Goal: Check status: Check status

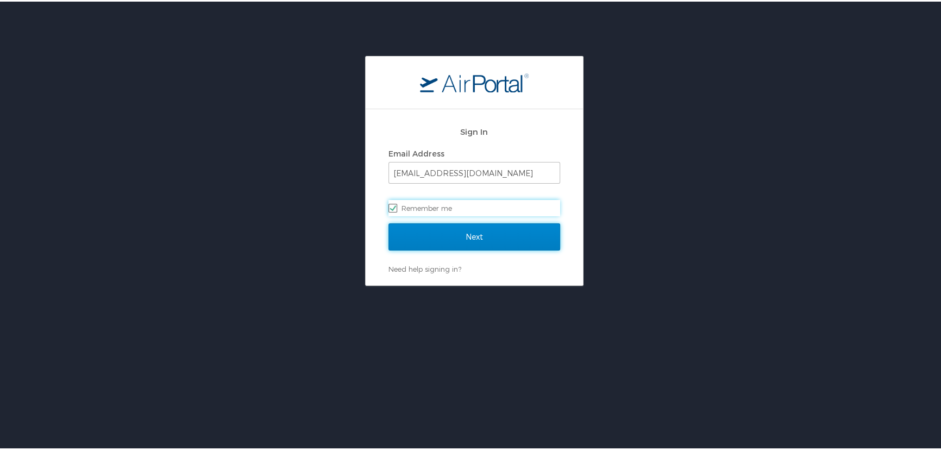
click at [515, 238] on input "Next" at bounding box center [474, 235] width 172 height 27
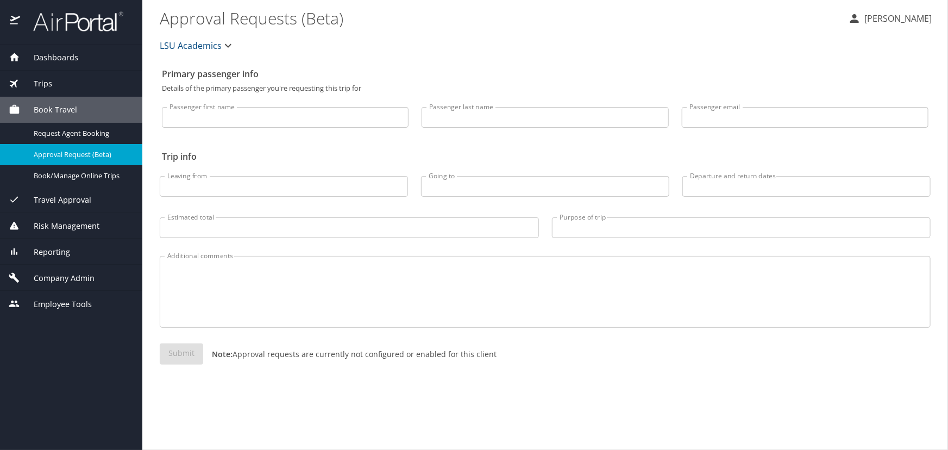
click at [81, 87] on div "Trips" at bounding box center [71, 84] width 125 height 12
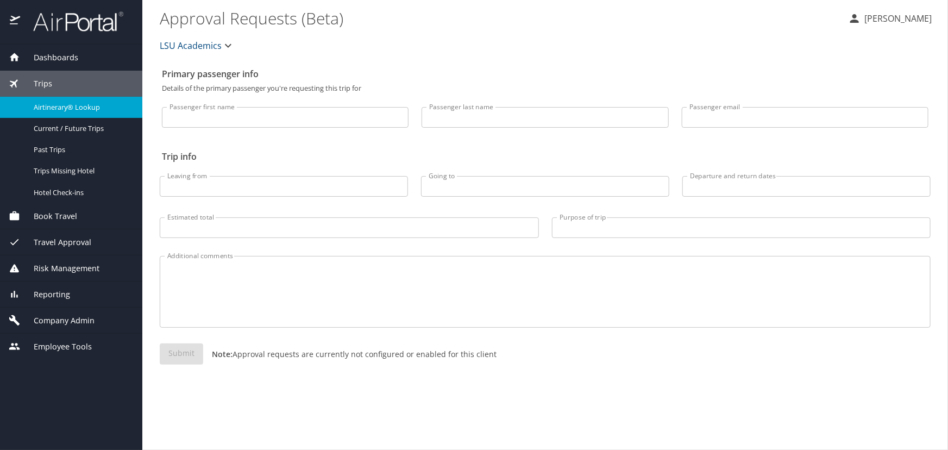
click at [85, 103] on span "Airtinerary® Lookup" at bounding box center [82, 107] width 96 height 10
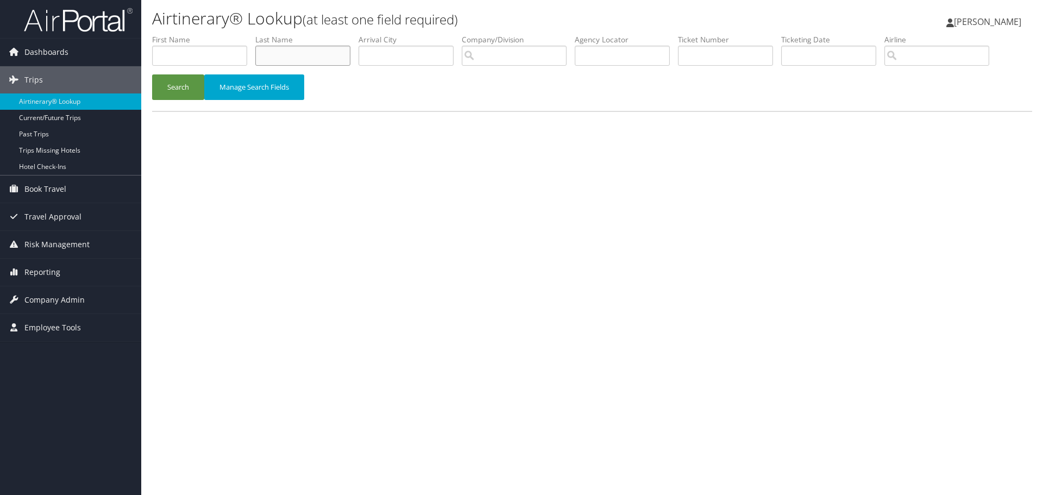
click at [305, 62] on input "text" at bounding box center [302, 56] width 95 height 20
type input "willson"
click at [152, 74] on button "Search" at bounding box center [178, 87] width 52 height 26
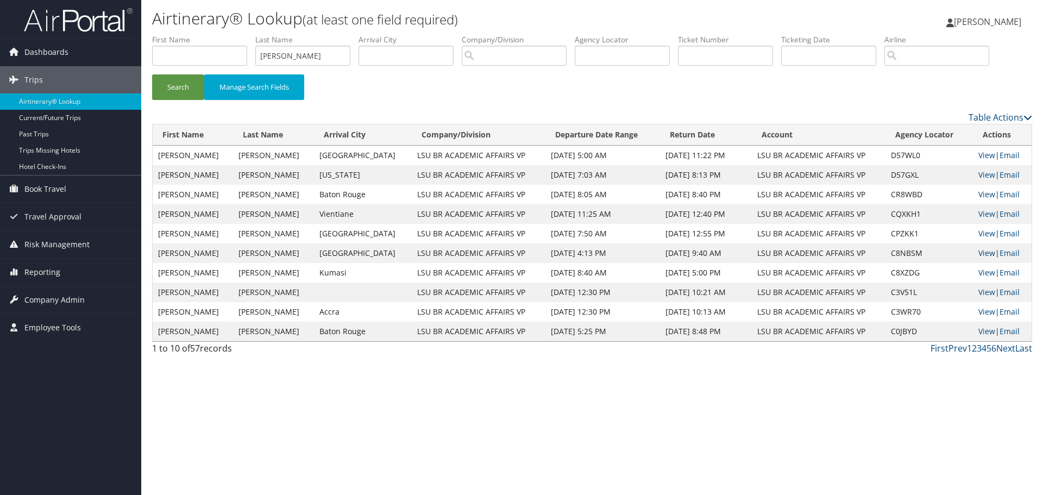
click at [981, 253] on link "View" at bounding box center [986, 253] width 17 height 10
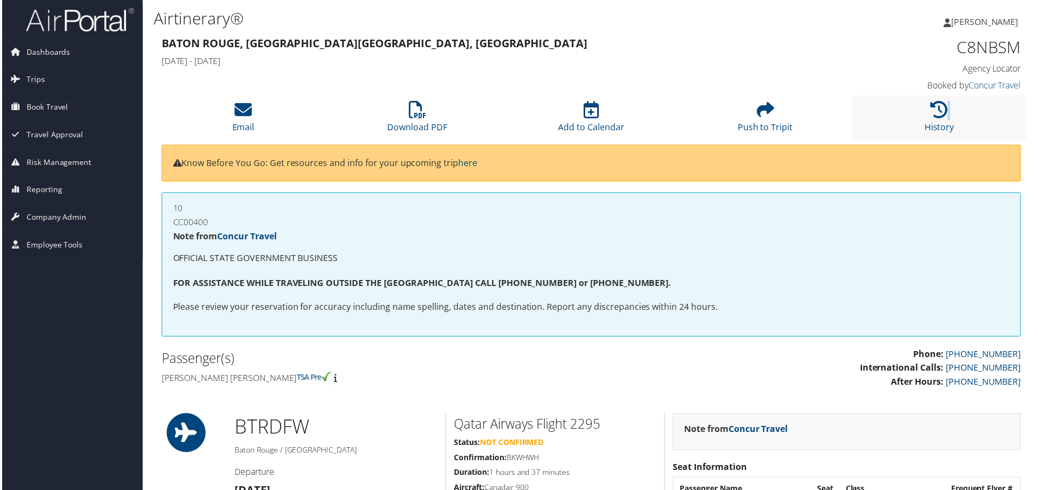
click at [911, 121] on li "History" at bounding box center [941, 118] width 175 height 44
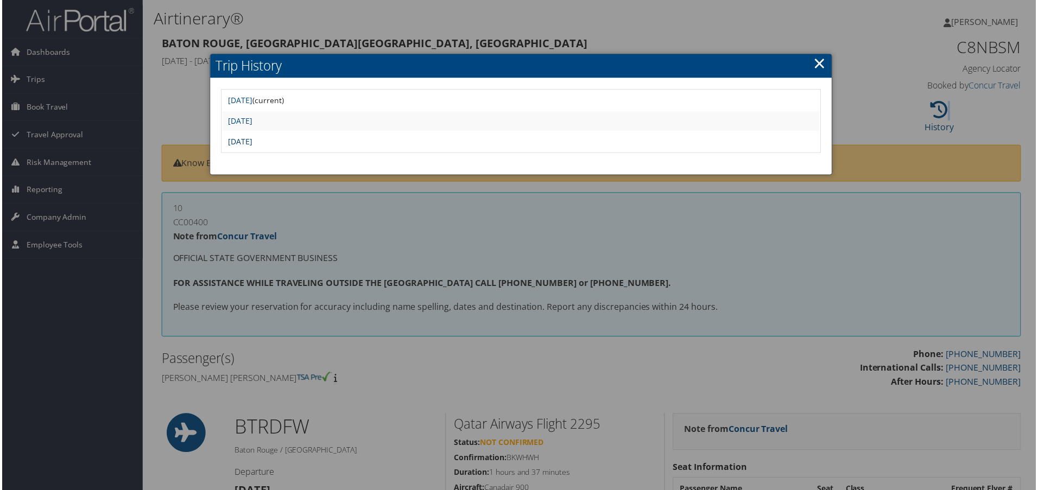
click at [251, 138] on link "[DATE]" at bounding box center [239, 142] width 24 height 10
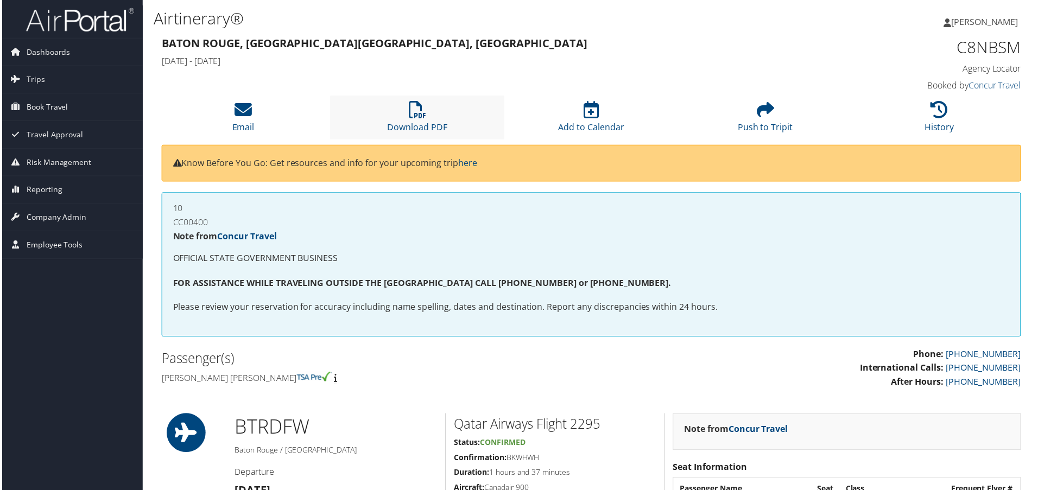
click at [446, 116] on li "Download PDF" at bounding box center [417, 118] width 175 height 44
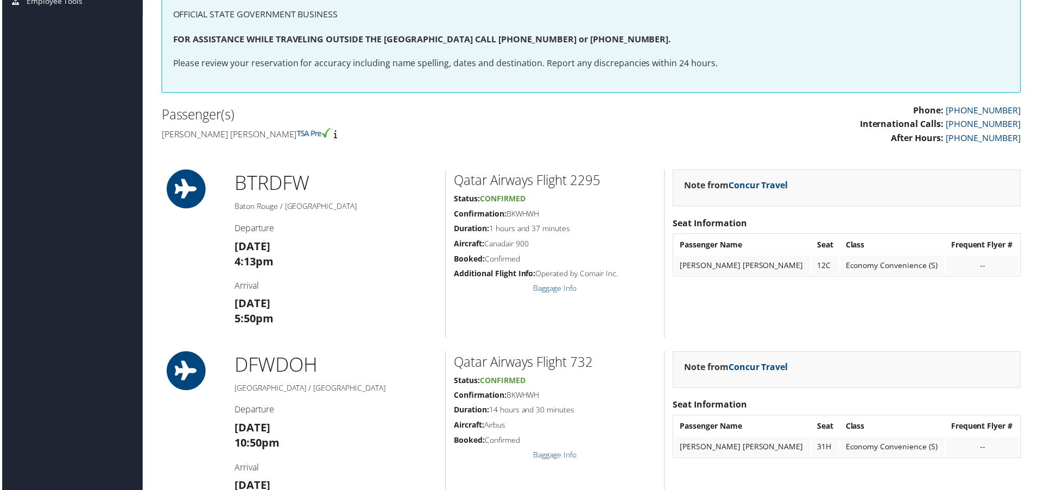
scroll to position [163, 0]
